Goal: Task Accomplishment & Management: Complete application form

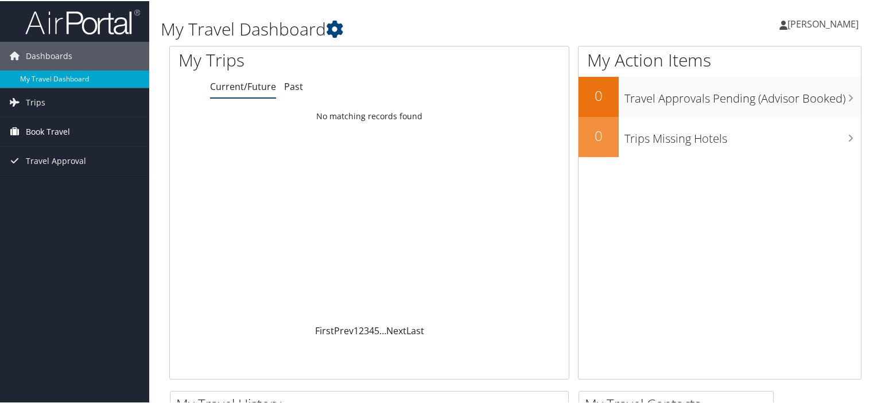
click at [48, 128] on span "Book Travel" at bounding box center [48, 130] width 44 height 29
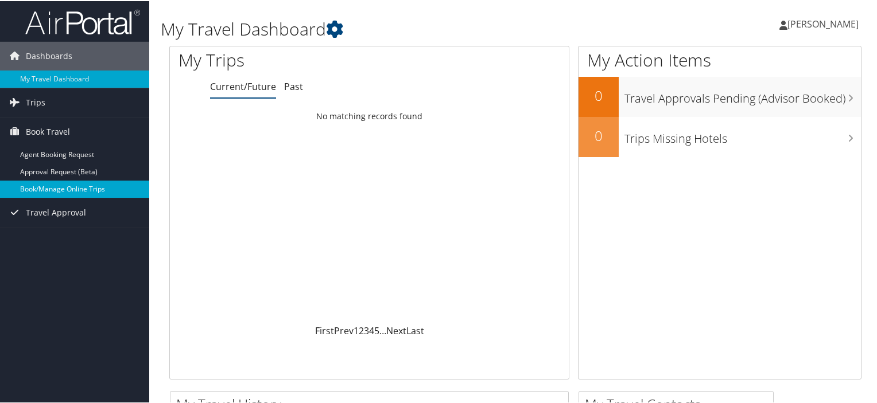
click at [72, 184] on link "Book/Manage Online Trips" at bounding box center [74, 188] width 149 height 17
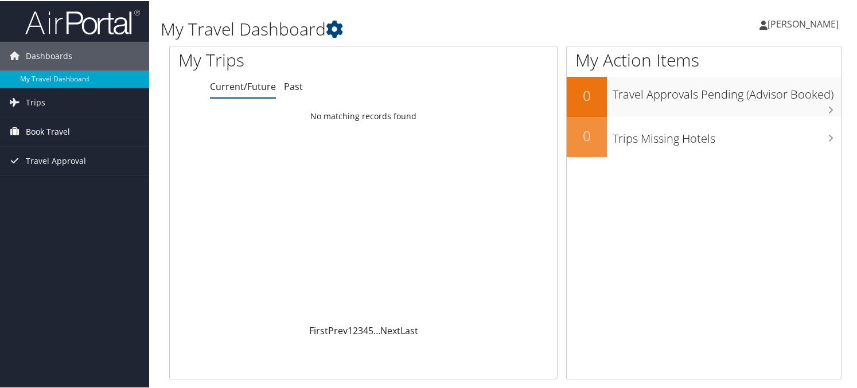
click at [26, 125] on span "Book Travel" at bounding box center [48, 130] width 44 height 29
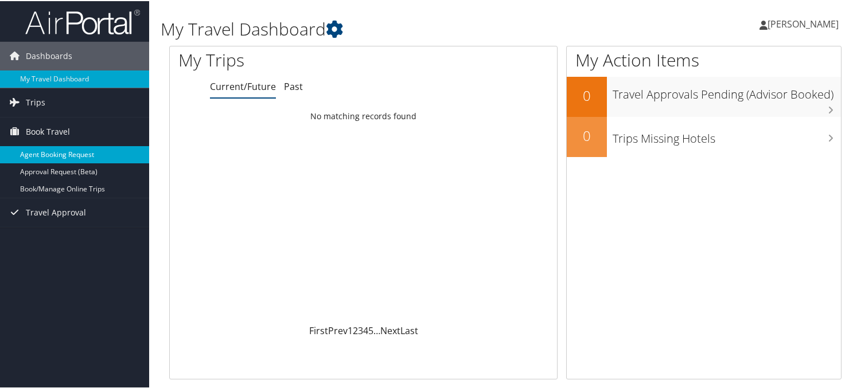
click at [56, 152] on link "Agent Booking Request" at bounding box center [74, 153] width 149 height 17
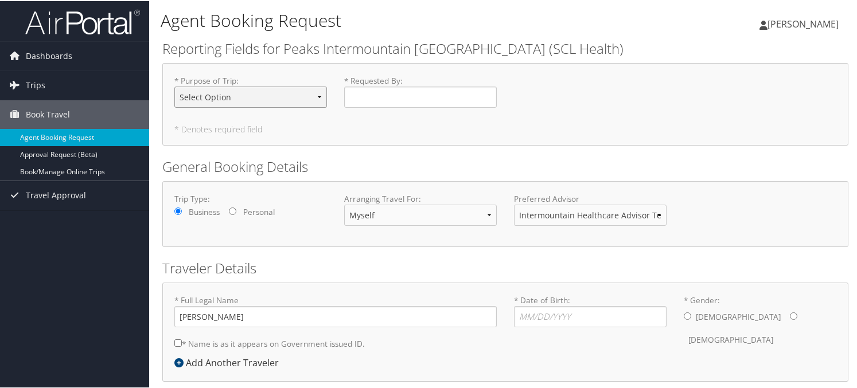
click at [244, 92] on select "Select Option 3rd Party Reimbursable Business CME Conf or Education Groups Pers…" at bounding box center [250, 95] width 153 height 21
select select "Business"
click at [174, 85] on select "Select Option 3rd Party Reimbursable Business CME Conf or Education Groups Pers…" at bounding box center [250, 95] width 153 height 21
click at [368, 102] on input "* Requested By : Required" at bounding box center [420, 95] width 153 height 21
click at [406, 99] on input "[PERSON_NAME]" at bounding box center [420, 95] width 153 height 21
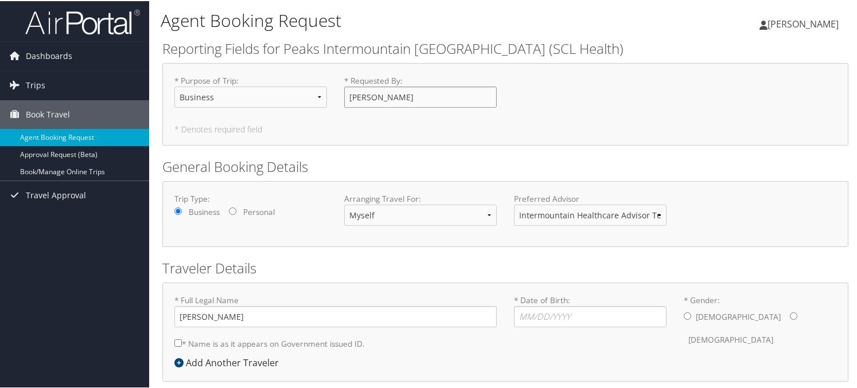
type input "Julie E Alcorn"
click at [748, 198] on div "Trip Type: Business Personal Arranging Travel For: Myself Another Traveler Gues…" at bounding box center [505, 213] width 679 height 42
click at [655, 215] on select "Intermountain Healthcare Advisor Team" at bounding box center [590, 214] width 153 height 21
click at [514, 204] on select "Intermountain Healthcare Advisor Team" at bounding box center [590, 214] width 153 height 21
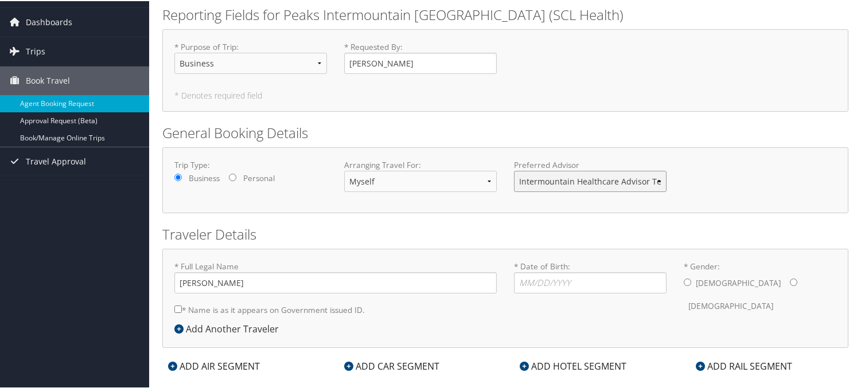
scroll to position [52, 0]
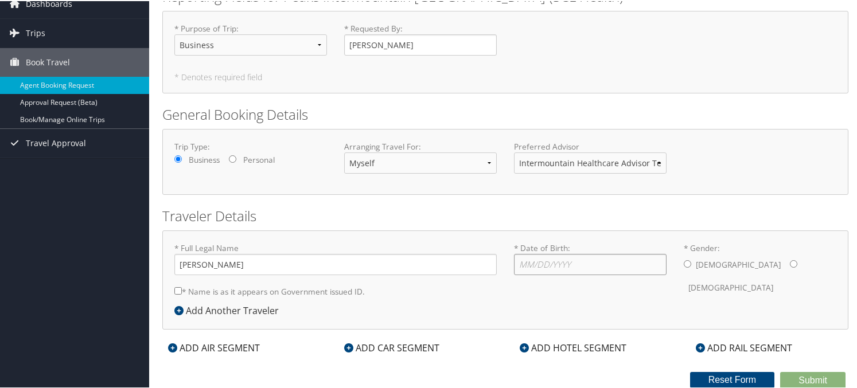
click at [617, 271] on input "* Date of Birth: Invalid Date" at bounding box center [590, 263] width 153 height 21
type input "07/08/1961"
click at [790, 262] on input "* Gender: Male Female" at bounding box center [793, 262] width 7 height 7
radio input "true"
click at [178, 291] on input "* Name is as it appears on Government issued ID." at bounding box center [177, 289] width 7 height 7
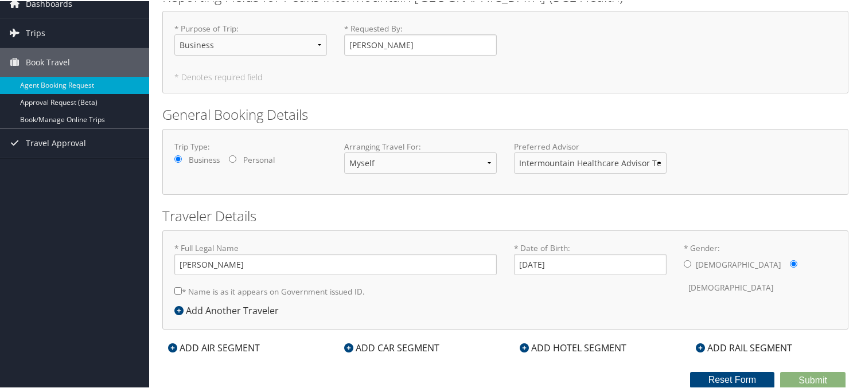
checkbox input "true"
click at [213, 348] on div "ADD AIR SEGMENT" at bounding box center [213, 347] width 103 height 14
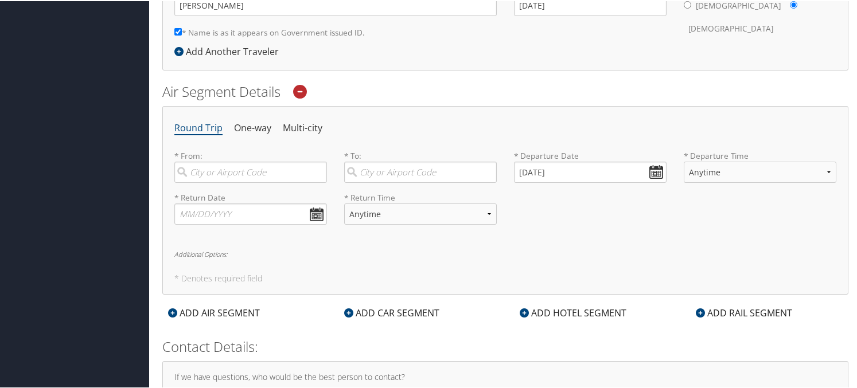
scroll to position [339, 0]
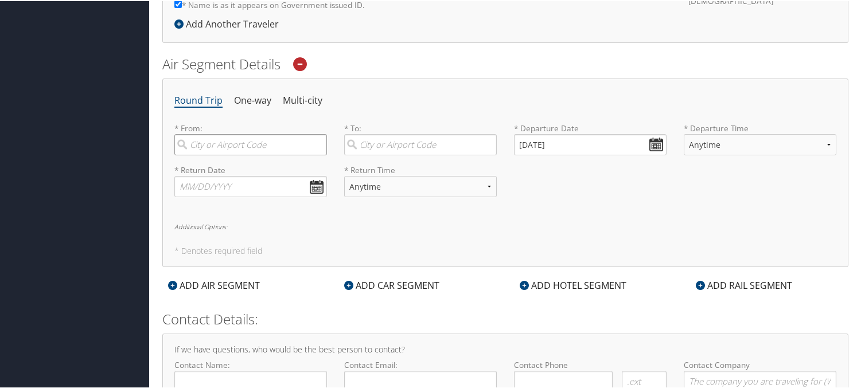
click at [207, 142] on input "search" at bounding box center [250, 143] width 153 height 21
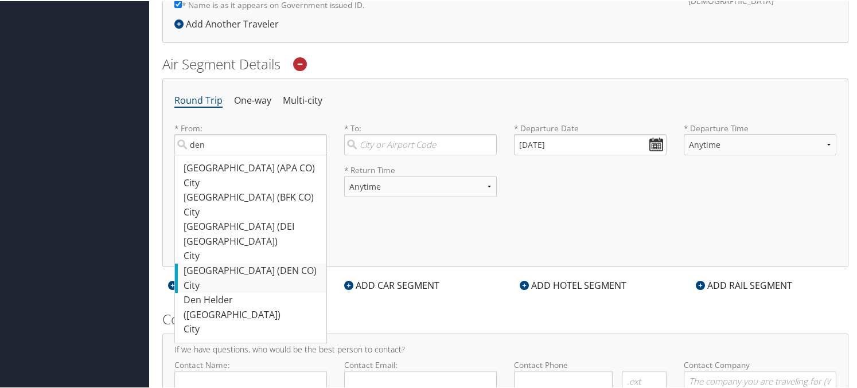
click at [241, 263] on div "Denver (DEN CO)" at bounding box center [252, 270] width 137 height 15
click at [241, 154] on input "den" at bounding box center [250, 143] width 153 height 21
type input "Denver (DEN CO)"
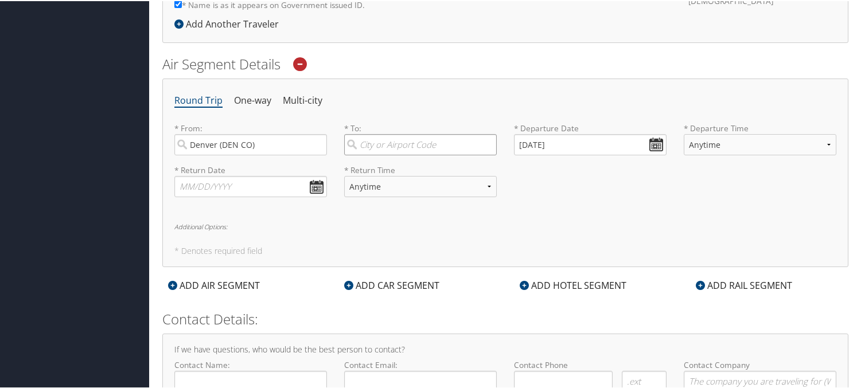
click at [468, 140] on input "search" at bounding box center [420, 143] width 153 height 21
click at [449, 164] on div "Salt Lake City (SLC Utah)" at bounding box center [421, 174] width 137 height 29
click at [449, 154] on input "slc" at bounding box center [420, 143] width 153 height 21
type input "Salt Lake City (SLC Utah)"
click at [581, 139] on input "10/03/2025" at bounding box center [590, 143] width 153 height 21
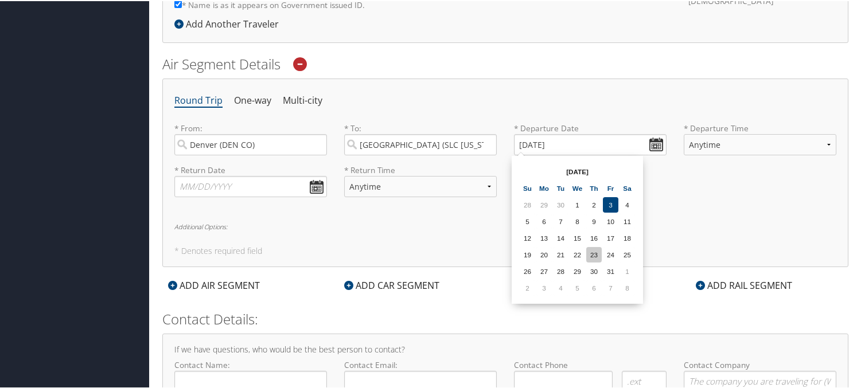
click at [592, 251] on td "23" at bounding box center [593, 253] width 15 height 15
type input "10/23/2025"
click at [806, 142] on select "Anytime Early Morning (5AM-7AM) Morning (7AM-12PM) Afternoon (12PM-5PM) Evening…" at bounding box center [760, 143] width 153 height 21
select select "11:00 AM"
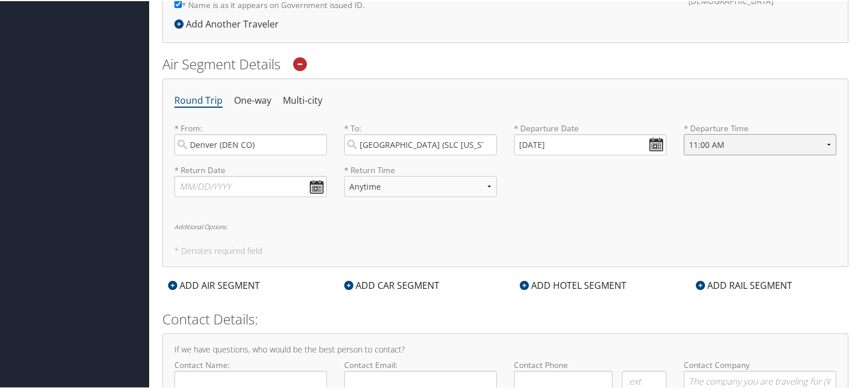
click at [684, 133] on select "Anytime Early Morning (5AM-7AM) Morning (7AM-12PM) Afternoon (12PM-5PM) Evening…" at bounding box center [760, 143] width 153 height 21
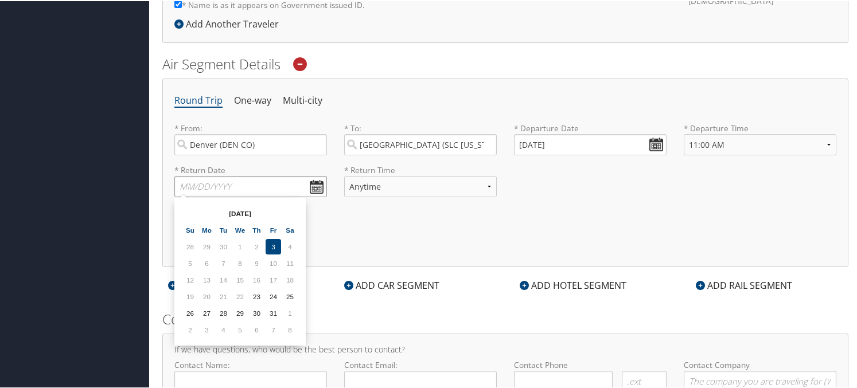
click at [315, 184] on input "text" at bounding box center [250, 185] width 153 height 21
click at [269, 291] on td "24" at bounding box center [273, 295] width 15 height 15
type input "10/24/2025"
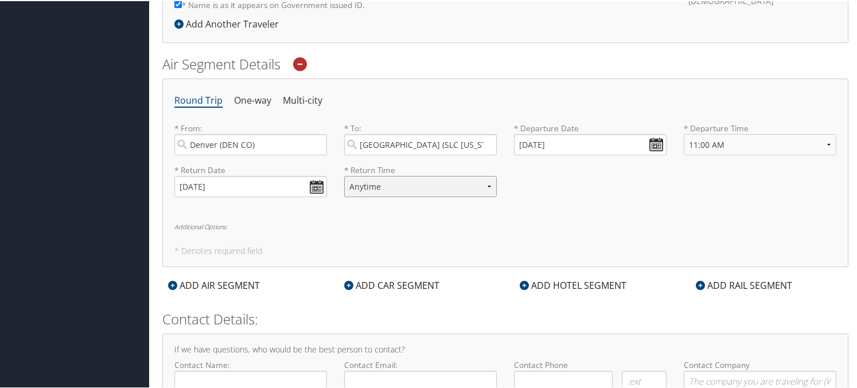
click at [406, 191] on select "Anytime Early Morning (5AM-7AM) Morning (7AM-12PM) Afternoon (12PM-5PM) Evening…" at bounding box center [420, 185] width 153 height 21
select select "4:00 PM"
click at [344, 175] on select "Anytime Early Morning (5AM-7AM) Morning (7AM-12PM) Afternoon (12PM-5PM) Evening…" at bounding box center [420, 185] width 153 height 21
click at [637, 213] on div "Round Trip One-way Multi-city * From: Denver (DEN CO) Required * To: Salt Lake …" at bounding box center [505, 171] width 686 height 189
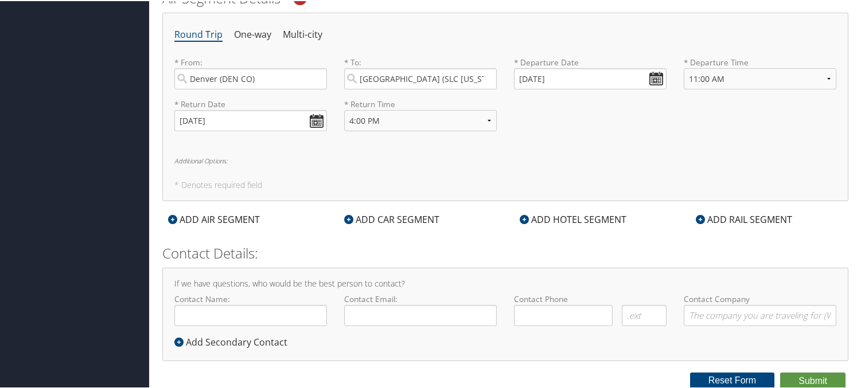
scroll to position [406, 0]
click at [252, 319] on input "Contact Name:" at bounding box center [250, 313] width 153 height 21
click at [239, 314] on input "Contact Name:" at bounding box center [250, 313] width 153 height 21
type input "julie.alcorn@imail.org"
click at [324, 349] on div "If we have questions, who would be the best person to contact? Contact Name: ju…" at bounding box center [505, 313] width 686 height 94
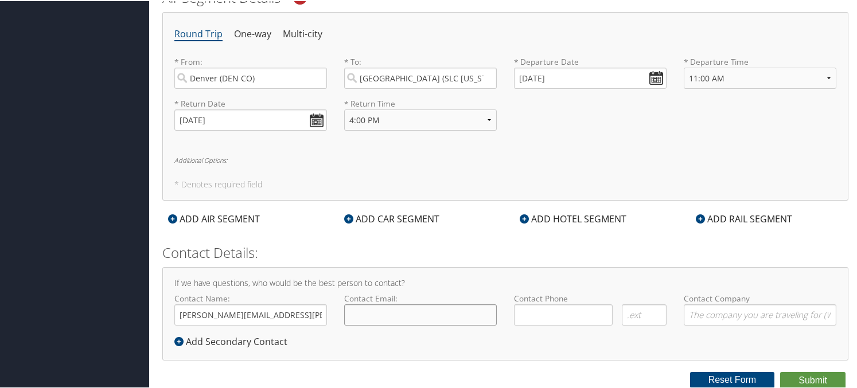
click at [414, 309] on input "Contact Email:" at bounding box center [420, 313] width 153 height 21
drag, startPoint x: 282, startPoint y: 314, endPoint x: 169, endPoint y: 312, distance: 113.6
click at [169, 312] on div "Contact Name: julie.alcorn@imail.org Required" at bounding box center [251, 313] width 170 height 42
click at [362, 314] on input "Contact Email:" at bounding box center [420, 313] width 153 height 21
paste input "julie.alcorn@imail.org"
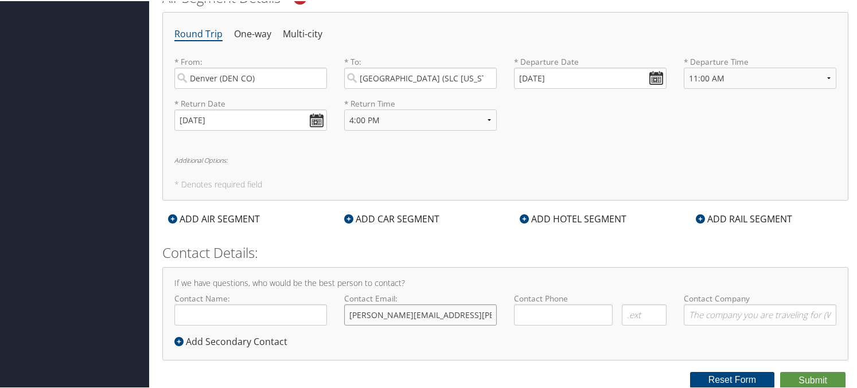
type input "julie.alcorn@imail.org"
click at [277, 307] on input "Contact Name:" at bounding box center [250, 313] width 153 height 21
type input "[PERSON_NAME]"
click at [544, 315] on input "( ) -" at bounding box center [563, 313] width 99 height 21
type input "( ) -"
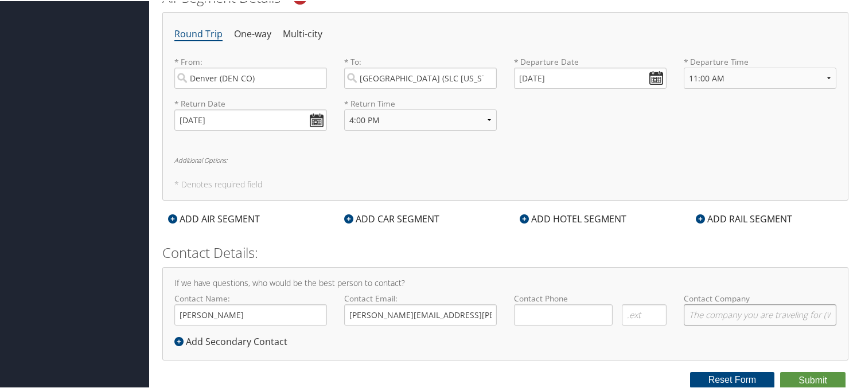
type input "Mount Saint Vincent Intermountain Health"
type input "(303) 257-2373"
click at [520, 337] on div "If we have questions, who would be the best person to contact? Contact Name: Ju…" at bounding box center [505, 313] width 686 height 94
click at [711, 378] on button "Reset Form" at bounding box center [732, 379] width 85 height 16
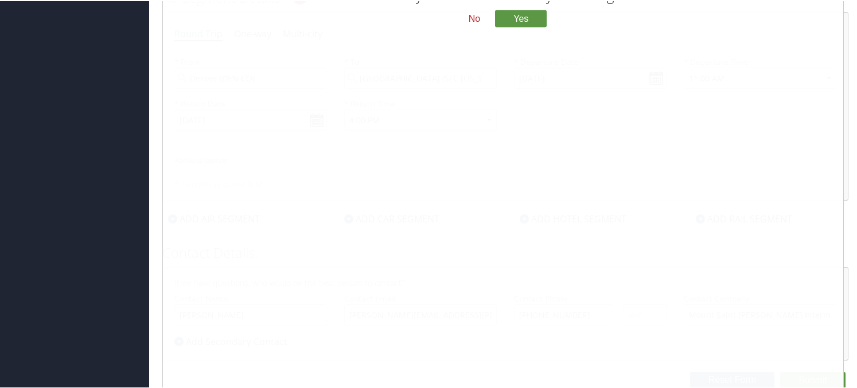
click at [473, 13] on button "No" at bounding box center [475, 18] width 30 height 20
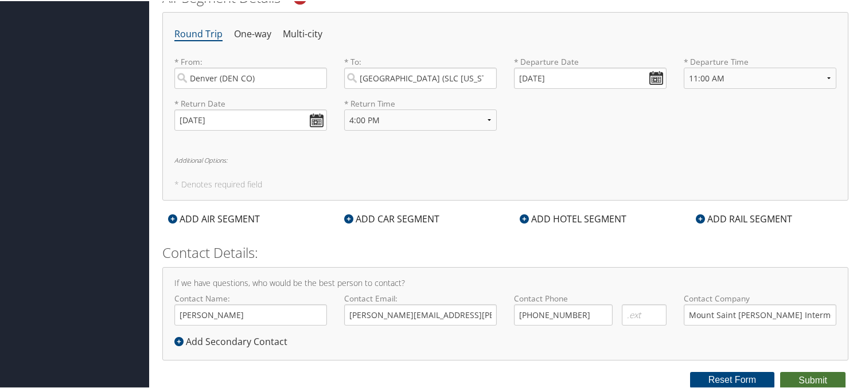
click at [819, 376] on button "Submit" at bounding box center [812, 379] width 65 height 17
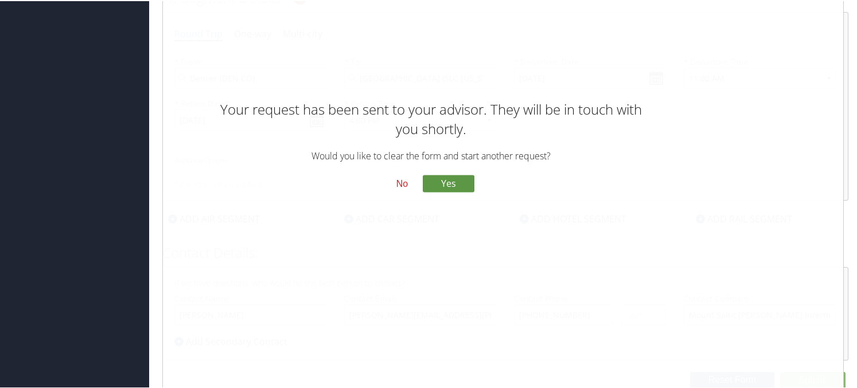
click at [395, 181] on button "No" at bounding box center [402, 183] width 30 height 20
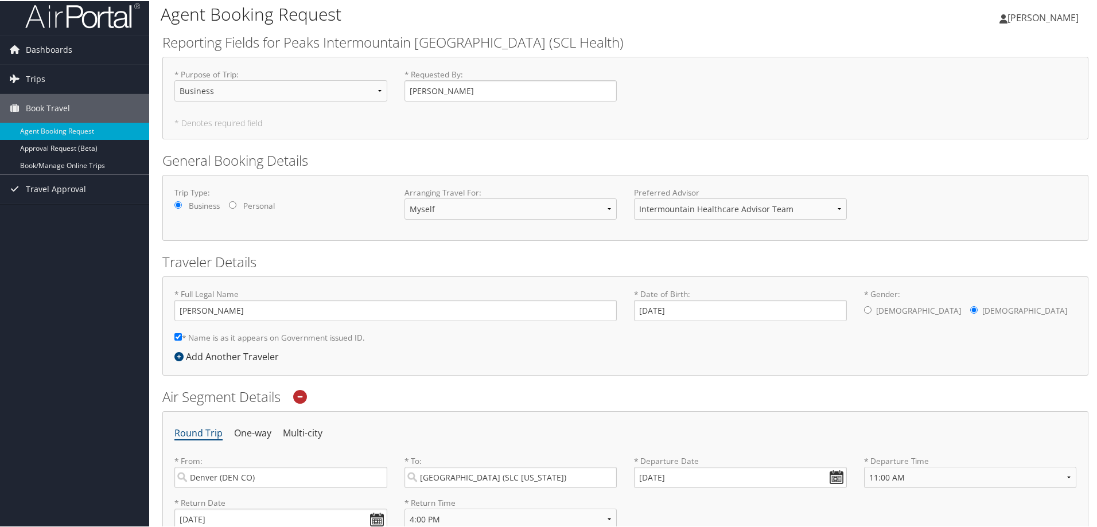
scroll to position [0, 0]
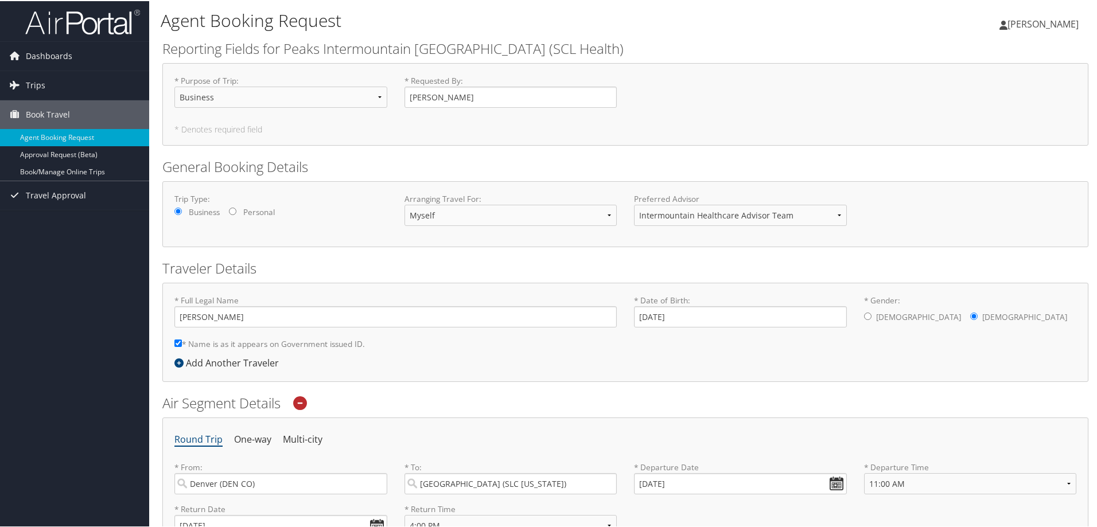
click at [861, 22] on span "[PERSON_NAME]" at bounding box center [1042, 23] width 71 height 13
click at [861, 30] on div "Julie Alcorn Julie Alcorn My Settings Travel Agency Contacts View Travel Profil…" at bounding box center [917, 28] width 367 height 44
click at [786, 100] on div "* Purpose of Trip : Select Option 3rd Party Reimbursable Business CME Conf or E…" at bounding box center [625, 95] width 919 height 42
click at [861, 21] on span "[PERSON_NAME]" at bounding box center [1042, 23] width 71 height 13
click at [861, 82] on link "Travel Agency Contacts" at bounding box center [1012, 83] width 128 height 20
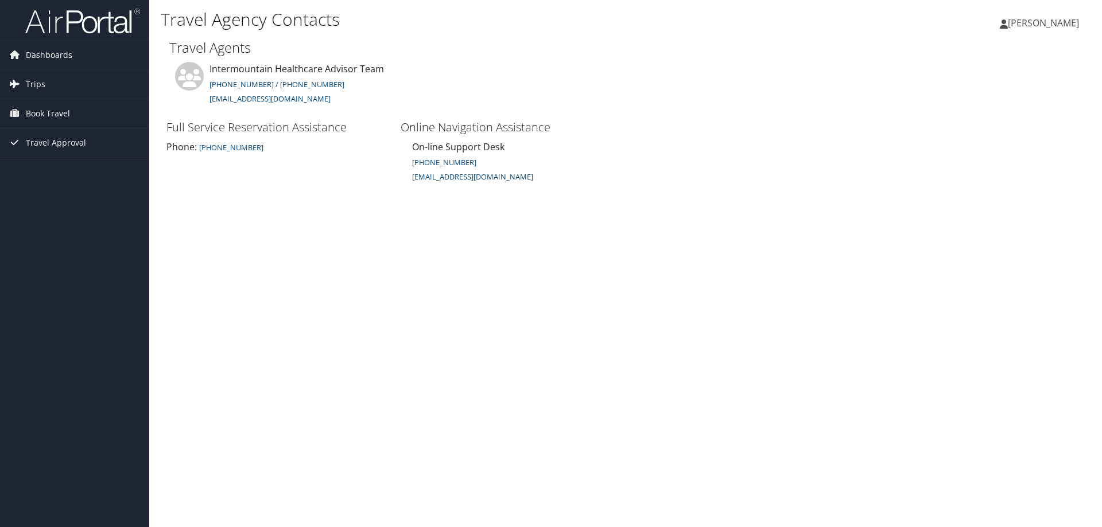
click at [841, 265] on div "Travel Agency Contacts [PERSON_NAME] [PERSON_NAME] My Settings Travel Agency Co…" at bounding box center [625, 263] width 952 height 527
click at [1067, 26] on span "[PERSON_NAME]" at bounding box center [1042, 23] width 71 height 13
click at [975, 107] on link "View Travel Profile" at bounding box center [1014, 102] width 128 height 20
